Goal: Task Accomplishment & Management: Use online tool/utility

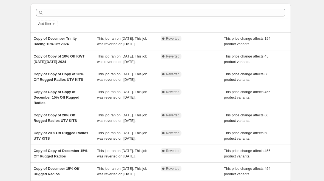
scroll to position [18, 0]
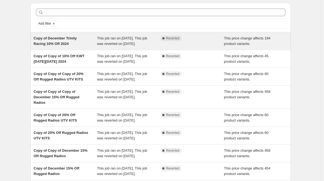
click at [75, 41] on div "Copy of December Trinity Racing 10% Off 2024" at bounding box center [66, 41] width 64 height 11
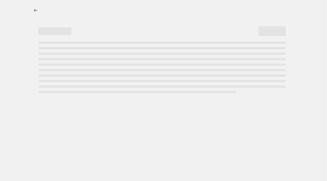
select select "pcap"
select select "no_change"
select select "collection"
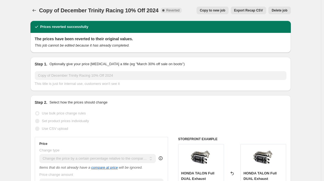
click at [218, 12] on span "Copy to new job" at bounding box center [213, 10] width 26 height 4
select select "pcap"
select select "no_change"
select select "collection"
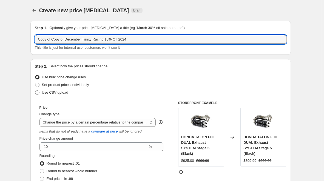
drag, startPoint x: 150, startPoint y: 41, endPoint x: -63, endPoint y: 86, distance: 217.3
click at [0, 86] on html "Home Settings Plans Skip to content Create new price [MEDICAL_DATA]. This page …" at bounding box center [162, 90] width 324 height 181
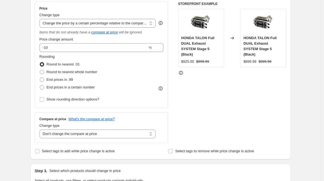
scroll to position [102, 0]
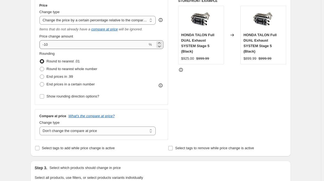
type input "Trinity 5% increase Lab Day Sale"
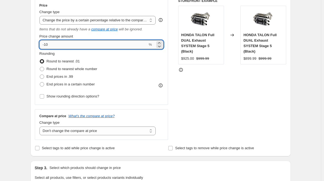
click at [115, 46] on input "-10" at bounding box center [94, 44] width 108 height 9
type input "5"
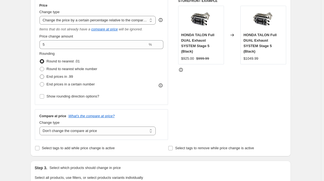
click at [60, 77] on span "End prices in .99" at bounding box center [60, 77] width 27 height 4
click at [40, 75] on input "End prices in .99" at bounding box center [40, 75] width 0 height 0
radio input "true"
click at [234, 80] on div "STOREFRONT EXAMPLE HONDA TALON Full DUAL Exhaust SYSTEM Stage 5 (Black) $925.00…" at bounding box center [232, 70] width 108 height 142
click at [154, 22] on select "Change the price to a certain amount Change the price by a certain amount Chang…" at bounding box center [98, 20] width 117 height 9
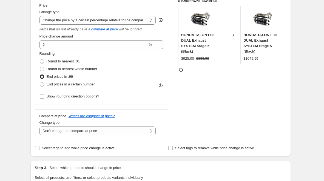
select select "percentage"
click at [41, 16] on select "Change the price to a certain amount Change the price by a certain amount Chang…" at bounding box center [98, 20] width 117 height 9
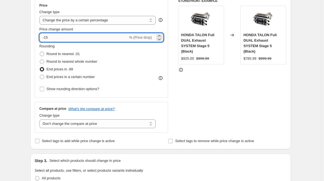
click at [105, 34] on input "-15" at bounding box center [84, 37] width 89 height 9
type input "5"
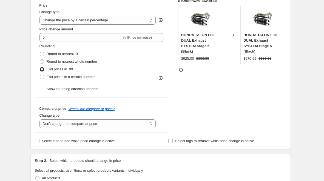
click at [193, 79] on div "STOREFRONT EXAMPLE HONDA TALON Full DUAL Exhaust SYSTEM Stage 5 (Black) $925.00…" at bounding box center [232, 66] width 108 height 134
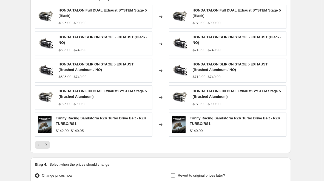
scroll to position [389, 0]
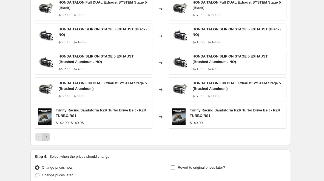
click at [49, 139] on icon "Next" at bounding box center [45, 136] width 5 height 5
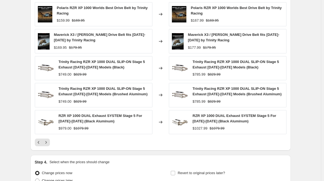
scroll to position [380, 0]
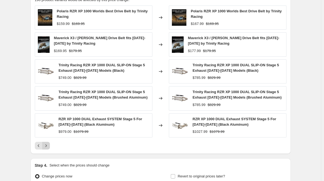
click at [49, 145] on icon "Next" at bounding box center [45, 145] width 5 height 5
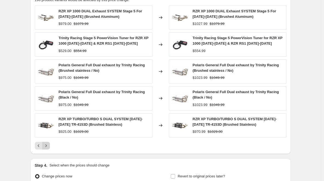
click at [45, 147] on icon "Next" at bounding box center [45, 145] width 5 height 5
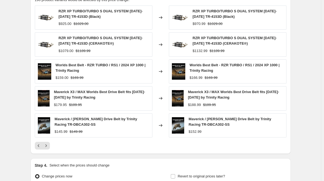
scroll to position [438, 0]
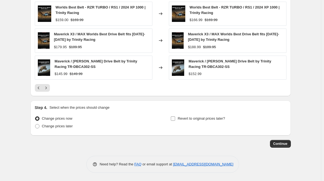
click at [175, 119] on input "Revert to original prices later?" at bounding box center [173, 119] width 4 height 4
checkbox input "true"
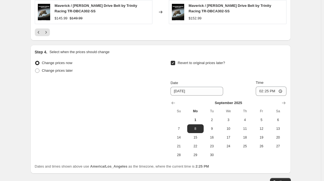
scroll to position [495, 0]
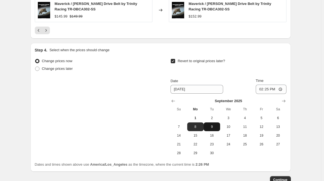
click at [213, 129] on span "9" at bounding box center [212, 127] width 12 height 4
type input "[DATE]"
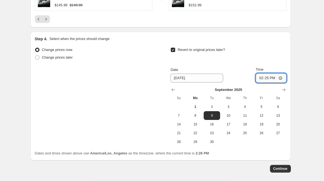
click at [262, 80] on input "14:25" at bounding box center [271, 78] width 31 height 9
type input "23:59"
click at [281, 167] on button "Continue" at bounding box center [280, 169] width 21 height 8
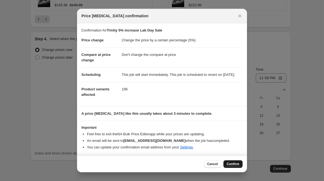
click at [233, 164] on span "Confirm" at bounding box center [233, 164] width 13 height 4
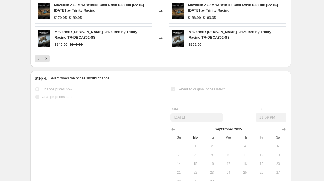
scroll to position [521, 0]
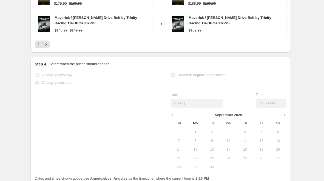
drag, startPoint x: 324, startPoint y: 176, endPoint x: 326, endPoint y: 180, distance: 4.6
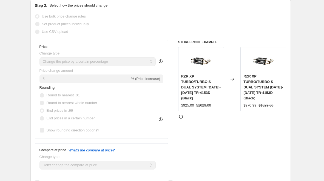
scroll to position [0, 0]
